Goal: Information Seeking & Learning: Learn about a topic

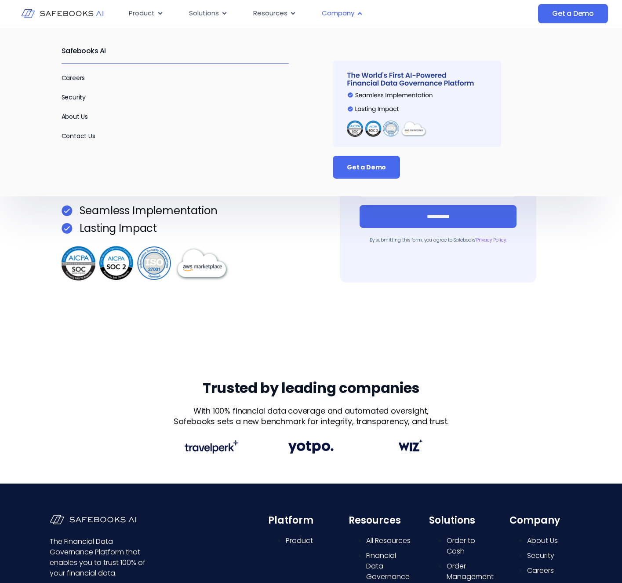
click at [336, 11] on span "Company" at bounding box center [338, 13] width 33 height 10
click at [339, 18] on span "Company" at bounding box center [338, 13] width 33 height 10
click at [331, 13] on span "Company" at bounding box center [338, 13] width 33 height 10
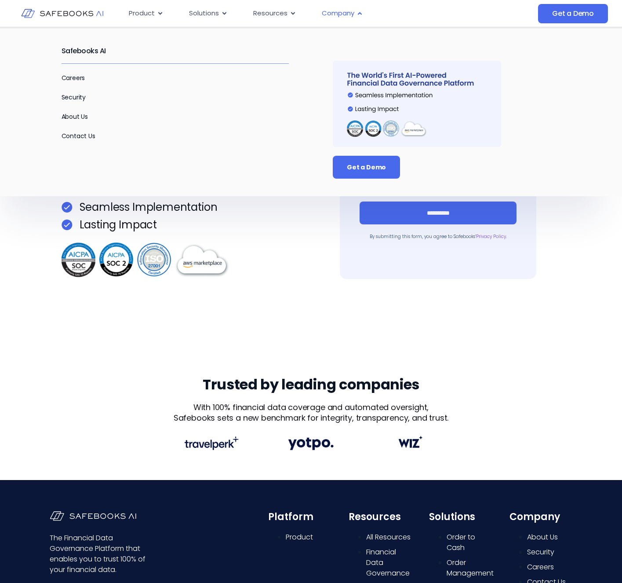
scroll to position [4, 0]
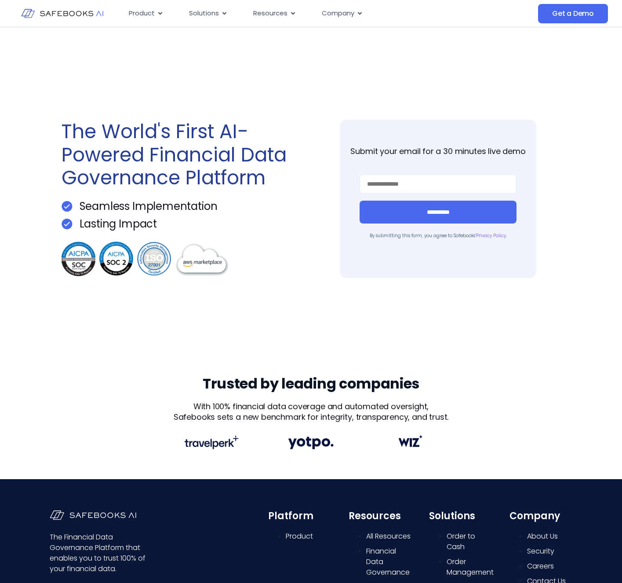
drag, startPoint x: 33, startPoint y: 221, endPoint x: 28, endPoint y: 201, distance: 21.2
click at [30, 213] on div "**********" at bounding box center [311, 199] width 622 height 352
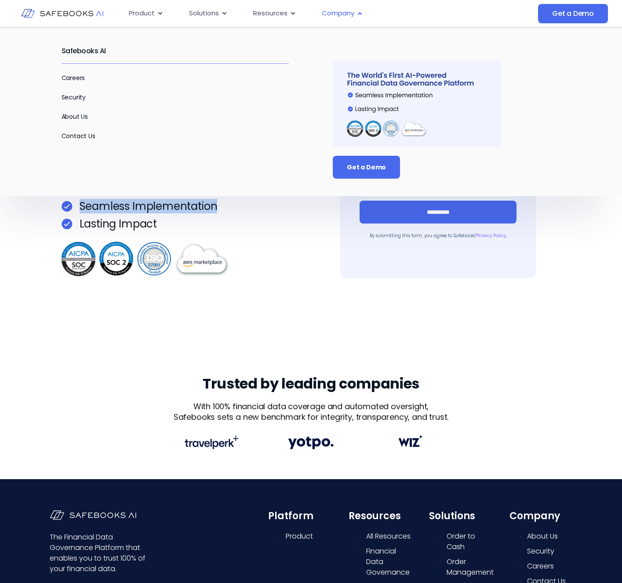
click at [356, 10] on div "Company Close Company Open Company" at bounding box center [342, 13] width 55 height 17
click at [78, 135] on link "Contact Us" at bounding box center [79, 136] width 34 height 9
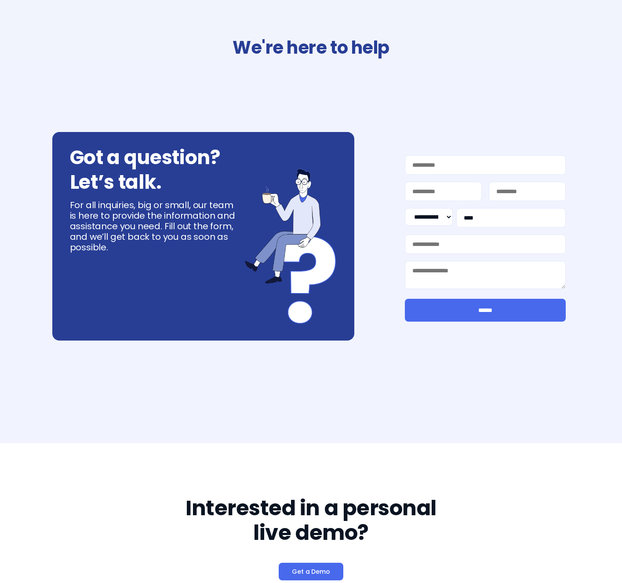
select select "**"
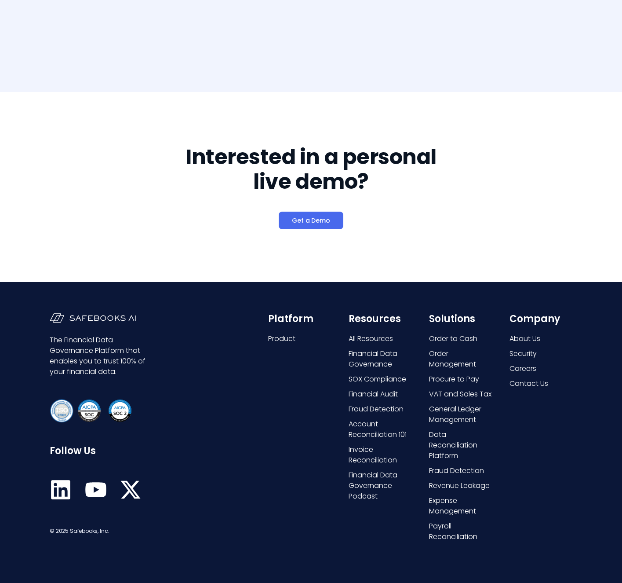
scroll to position [385, 0]
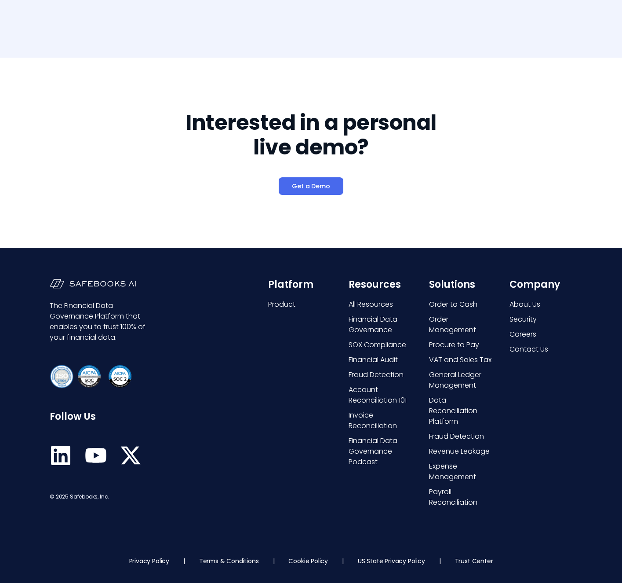
click at [466, 564] on link "Trust Center" at bounding box center [474, 560] width 38 height 9
click at [465, 559] on link "Trust Center" at bounding box center [474, 560] width 38 height 9
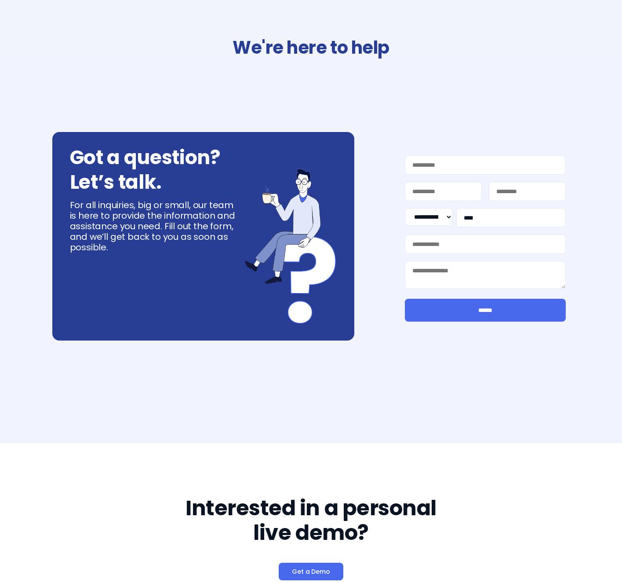
select select "**"
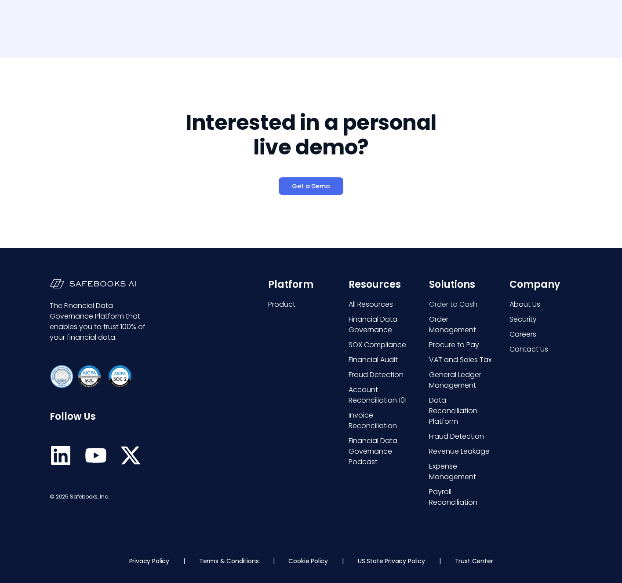
click at [447, 303] on span "Order to Cash" at bounding box center [453, 304] width 48 height 11
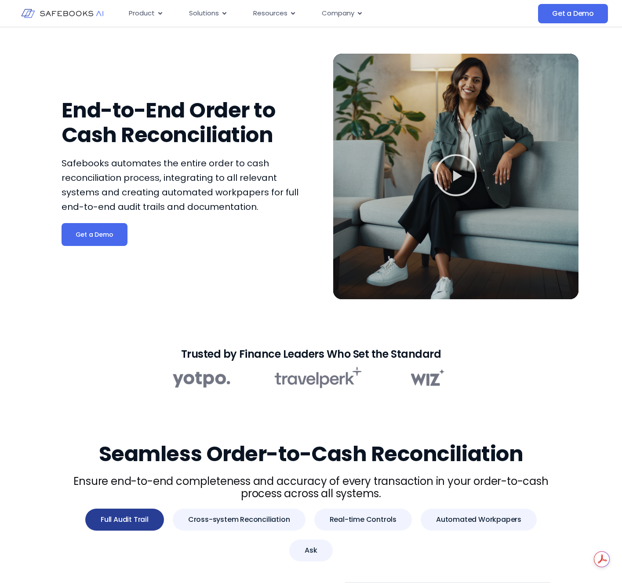
click at [464, 176] on icon "Play Video" at bounding box center [456, 175] width 44 height 44
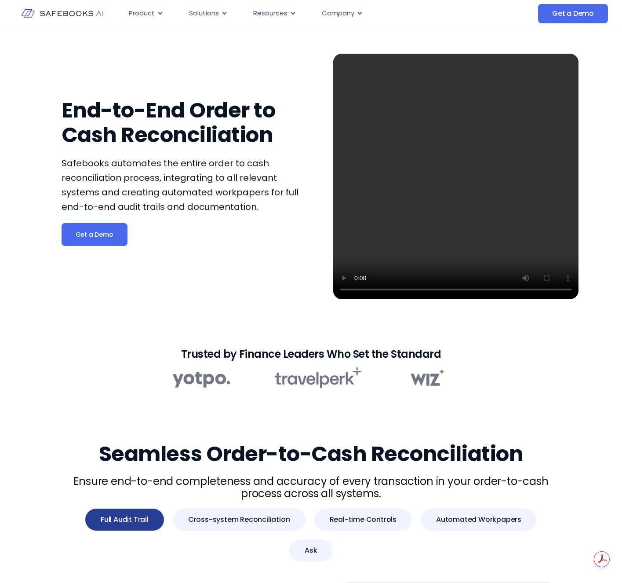
click at [469, 212] on video at bounding box center [455, 176] width 245 height 245
